Goal: Task Accomplishment & Management: Manage account settings

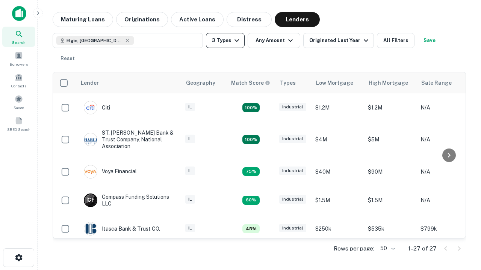
click at [225, 41] on button "3 Types" at bounding box center [225, 40] width 39 height 15
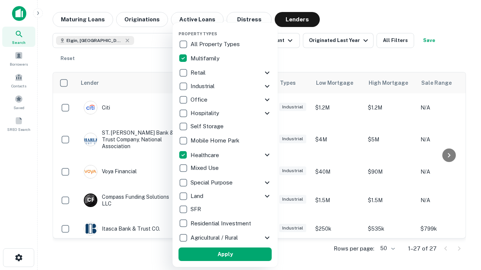
click at [225, 255] on button "Apply" at bounding box center [224, 255] width 93 height 14
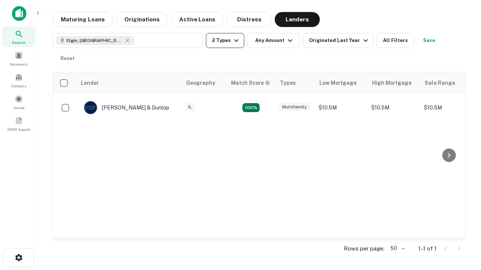
click at [225, 41] on button "2 Types" at bounding box center [225, 40] width 38 height 15
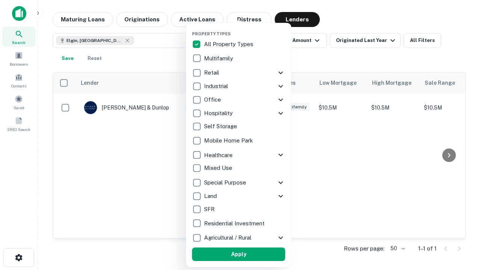
click at [239, 255] on button "Apply" at bounding box center [238, 255] width 93 height 14
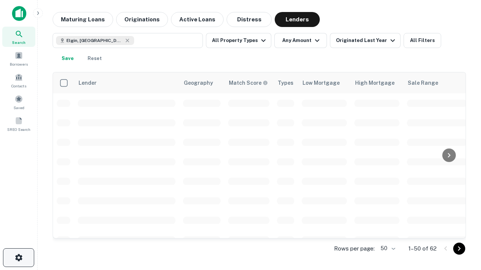
click at [18, 258] on icon "button" at bounding box center [18, 258] width 9 height 9
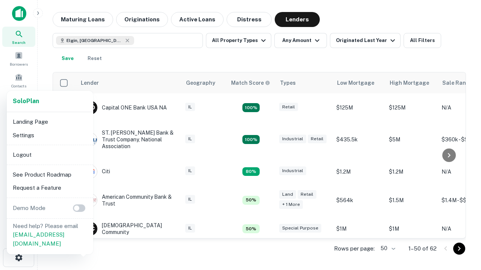
click at [50, 155] on li "Logout" at bounding box center [50, 155] width 80 height 14
